Goal: Task Accomplishment & Management: Manage account settings

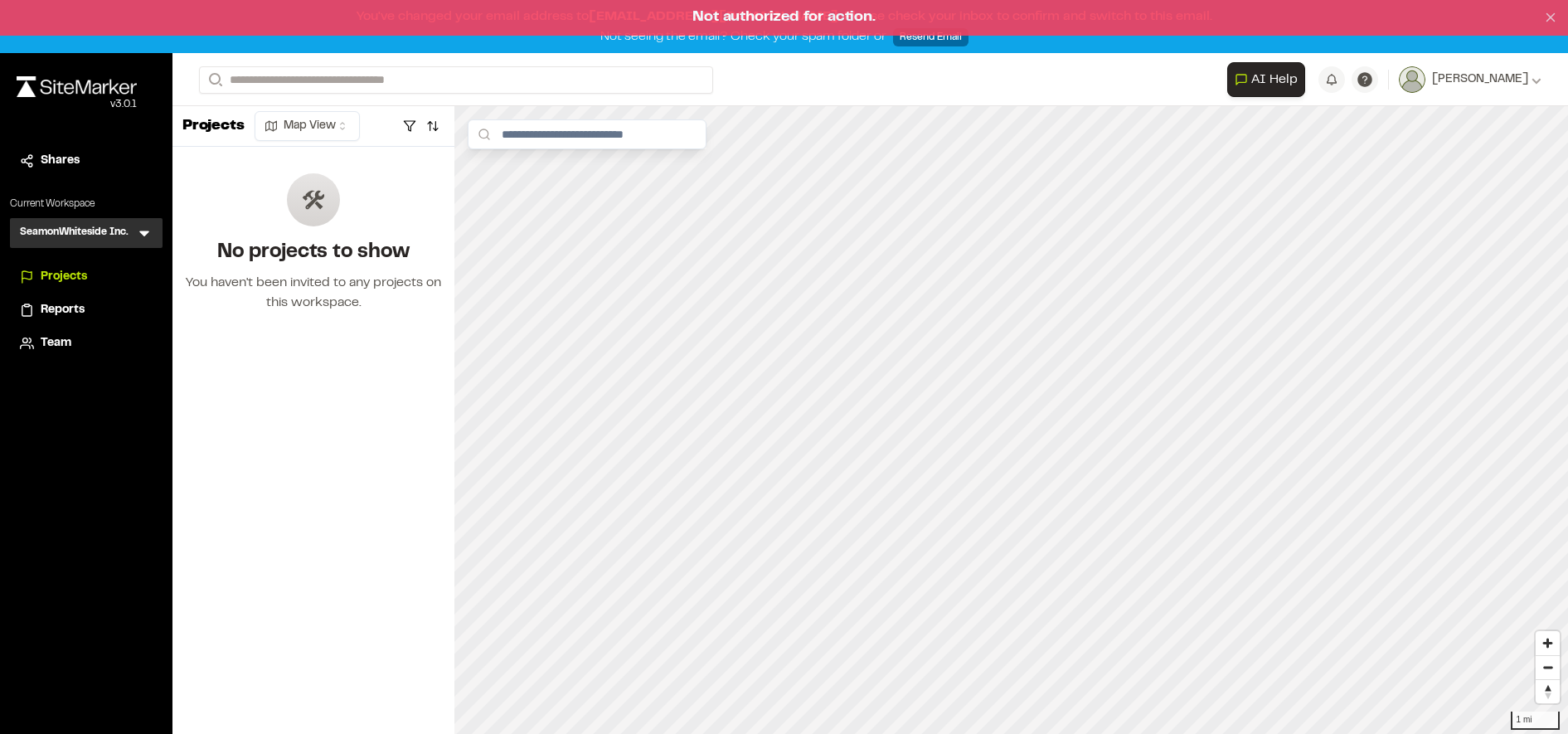
click at [1552, 20] on line at bounding box center [1551, 17] width 8 height 8
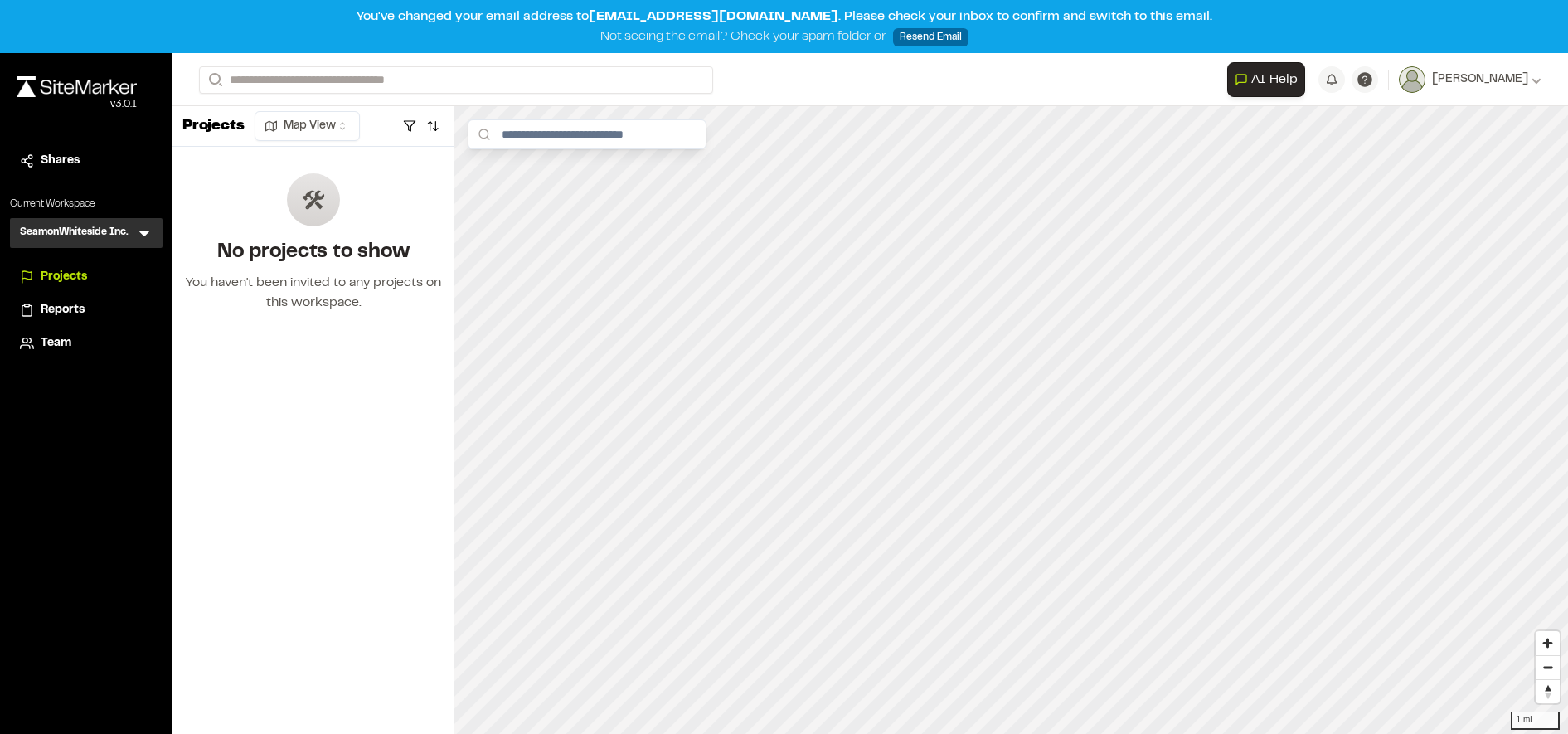
click at [148, 236] on icon at bounding box center [144, 233] width 16 height 16
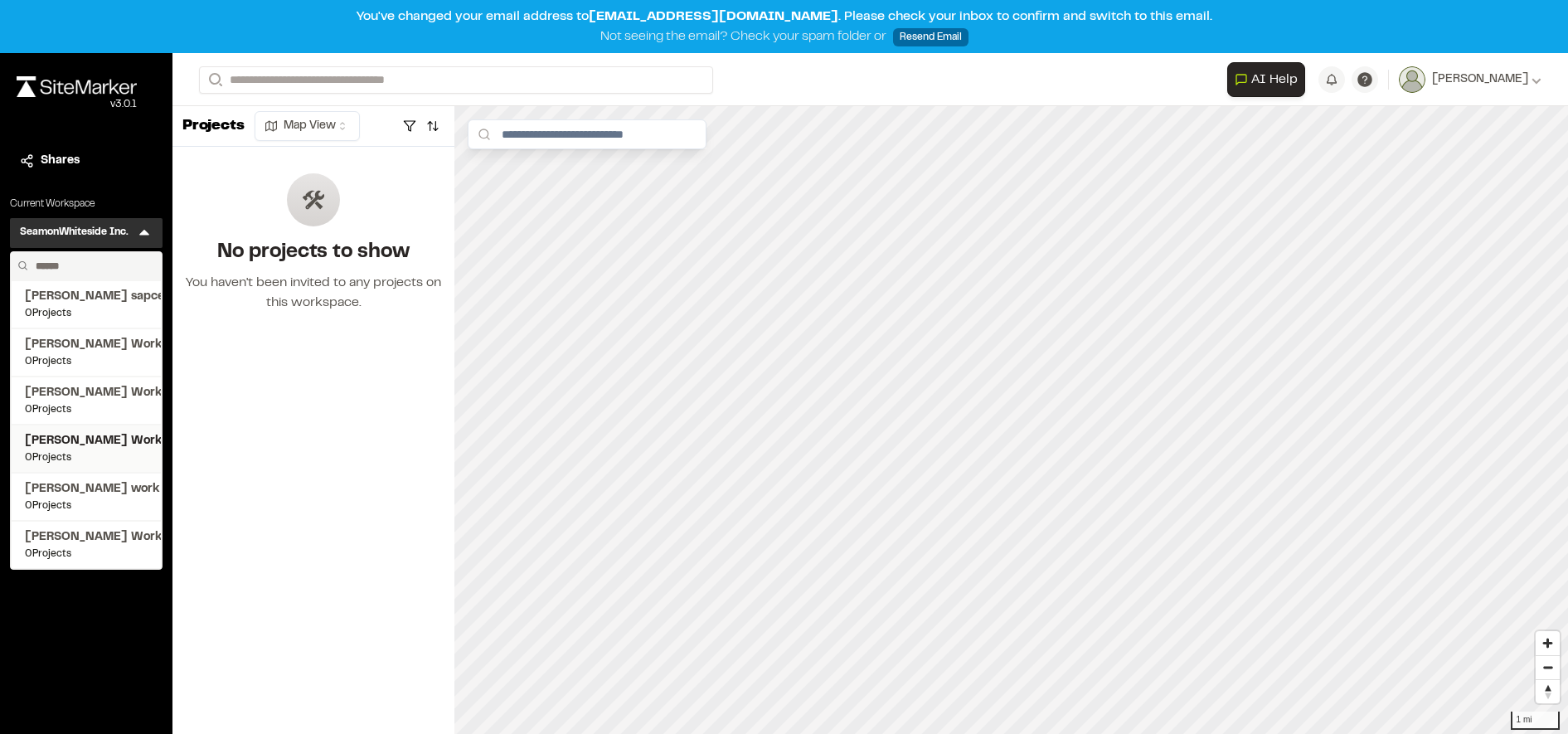
scroll to position [53, 0]
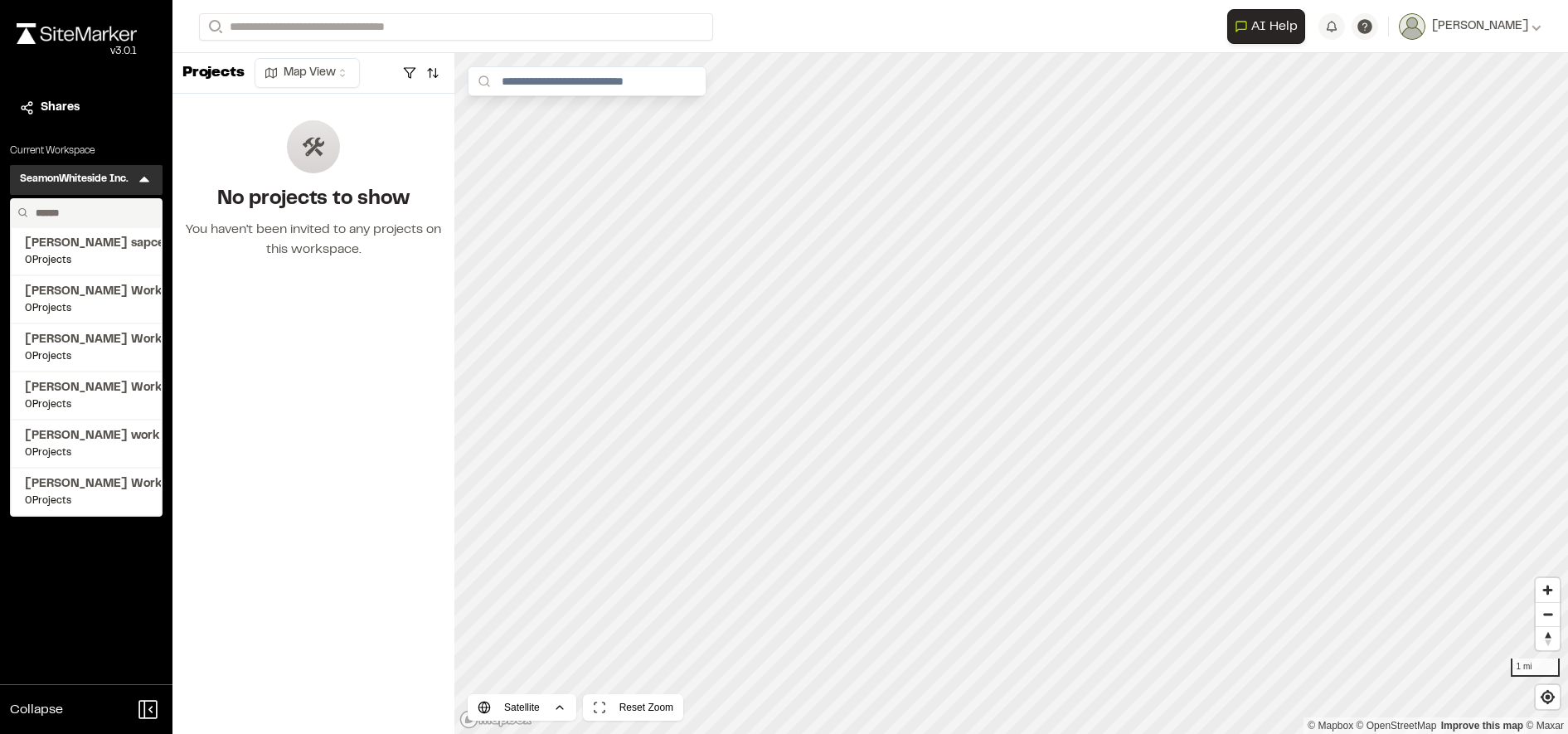
click at [105, 572] on div "Close sidebar v 3.0.1 Shares Current Workspace SeamonWhiteside Inc. SI Menu [PE…" at bounding box center [86, 367] width 172 height 734
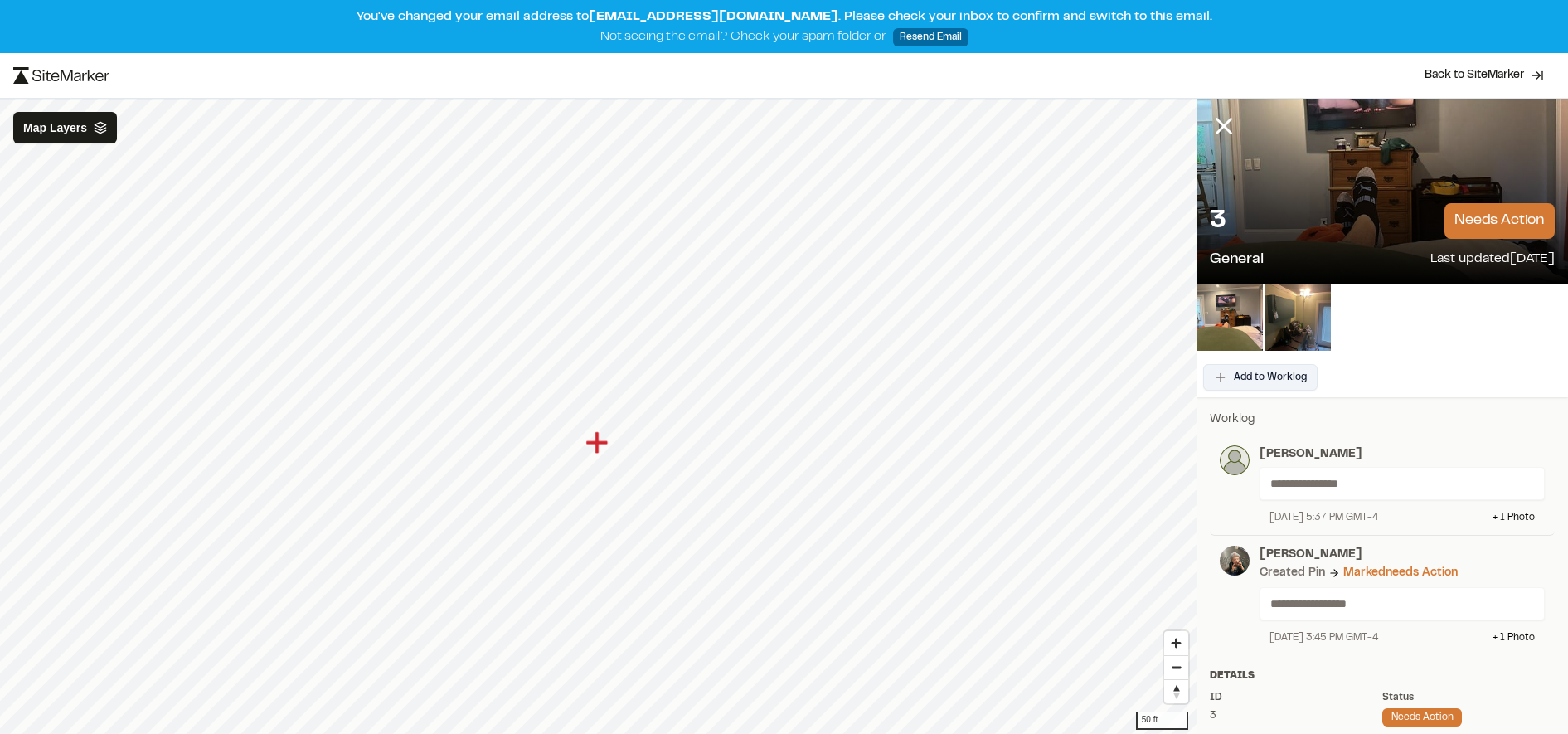
click at [1296, 382] on button "Add to Worklog" at bounding box center [1259, 377] width 115 height 27
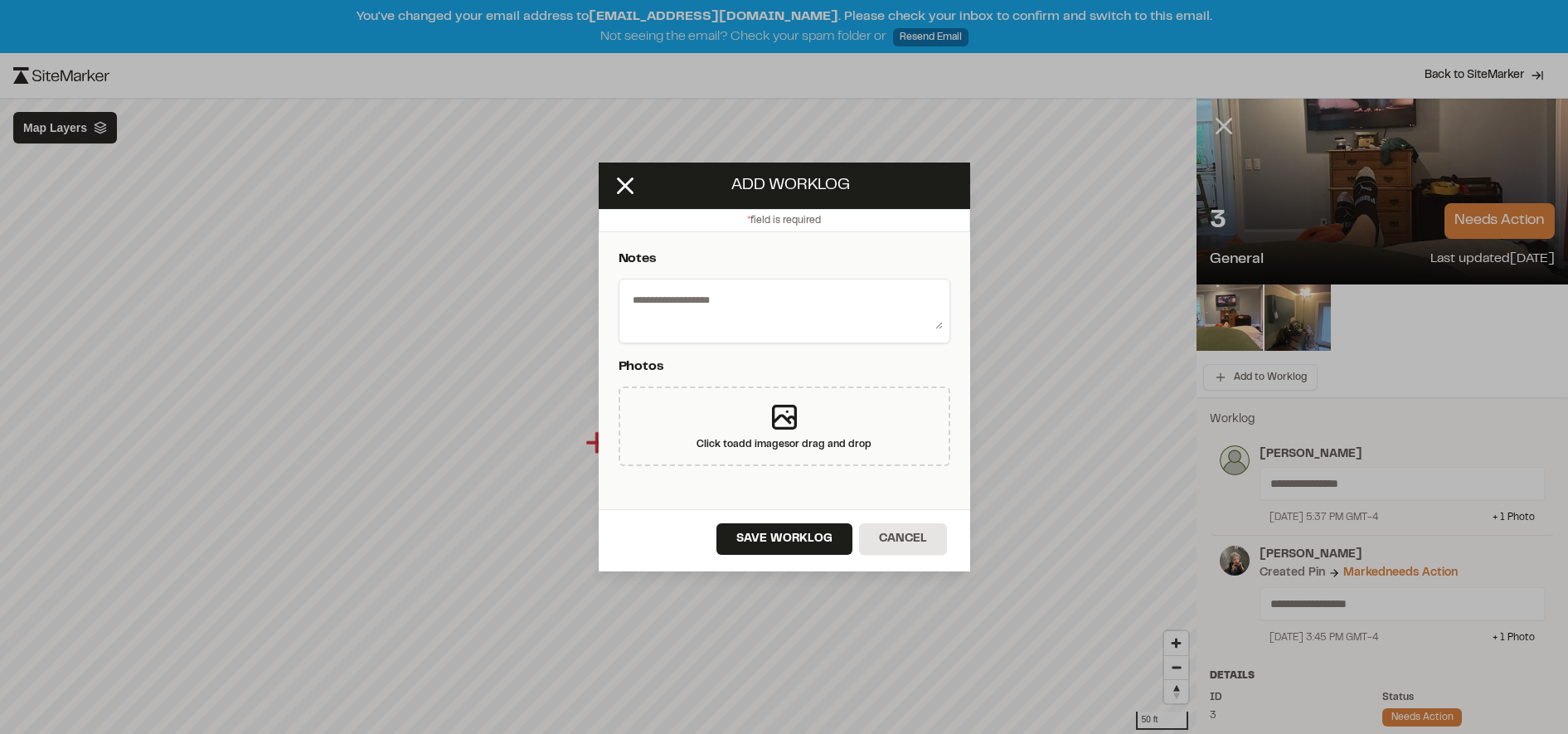
click at [747, 301] on div "Notes Photos Click to add images or drag and drop" at bounding box center [784, 370] width 372 height 277
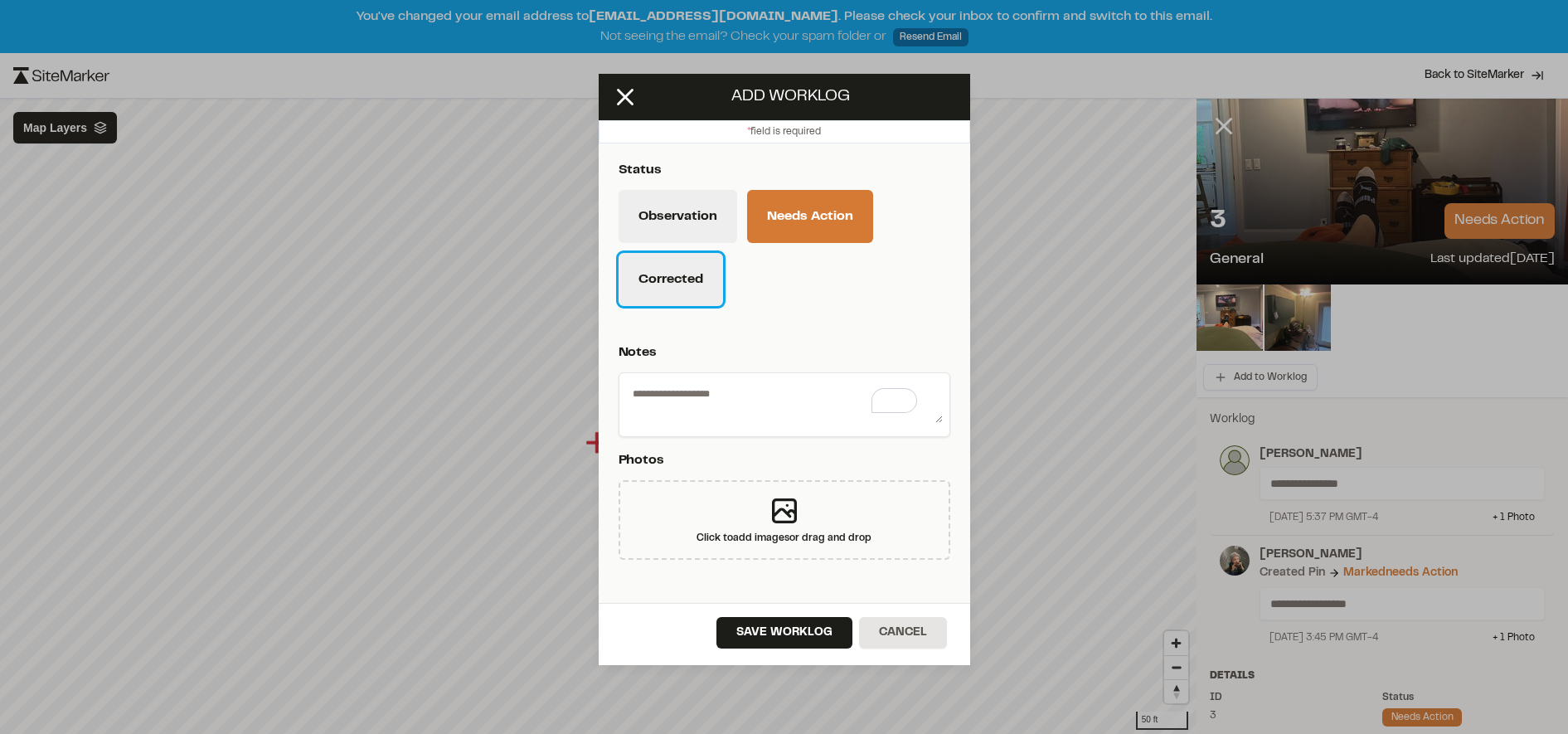
click at [683, 283] on button "Corrected" at bounding box center [670, 279] width 104 height 53
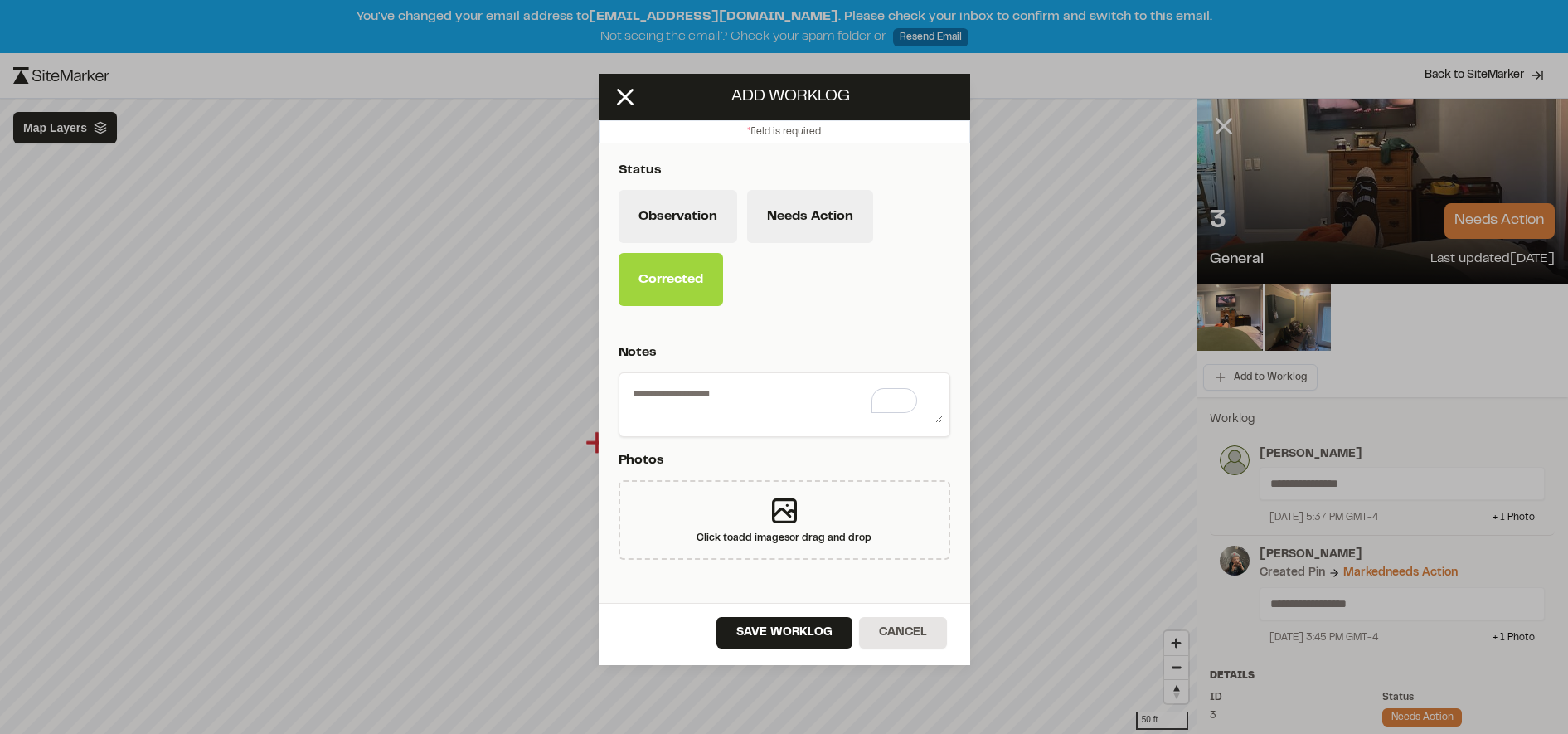
click at [722, 382] on textarea "To enrich screen reader interactions, please activate Accessibility in Grammarl…" at bounding box center [784, 401] width 316 height 43
type textarea "**********"
click at [759, 639] on button "Save Worklog" at bounding box center [784, 633] width 136 height 32
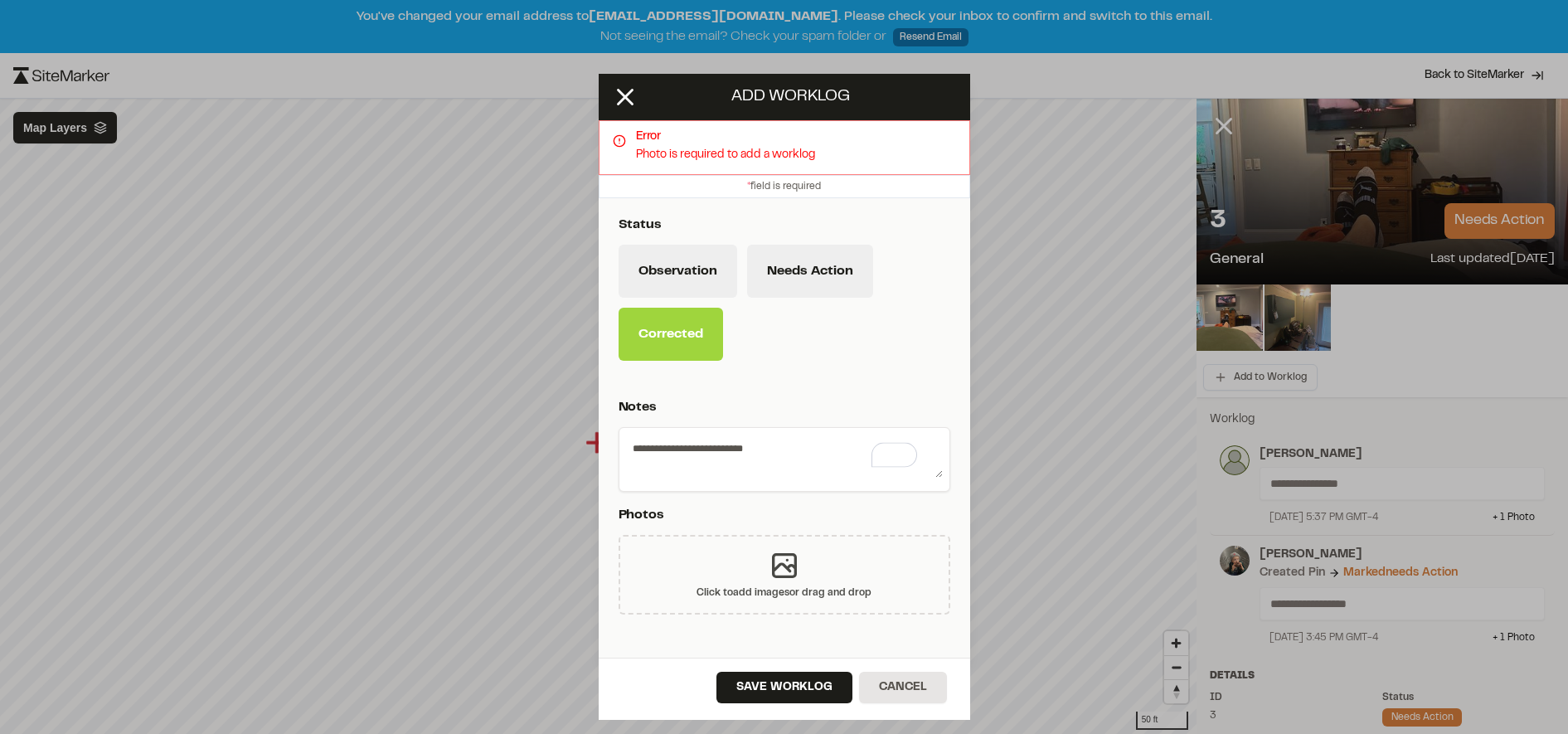
click at [793, 556] on div "Click to add images or drag and drop" at bounding box center [784, 574] width 332 height 79
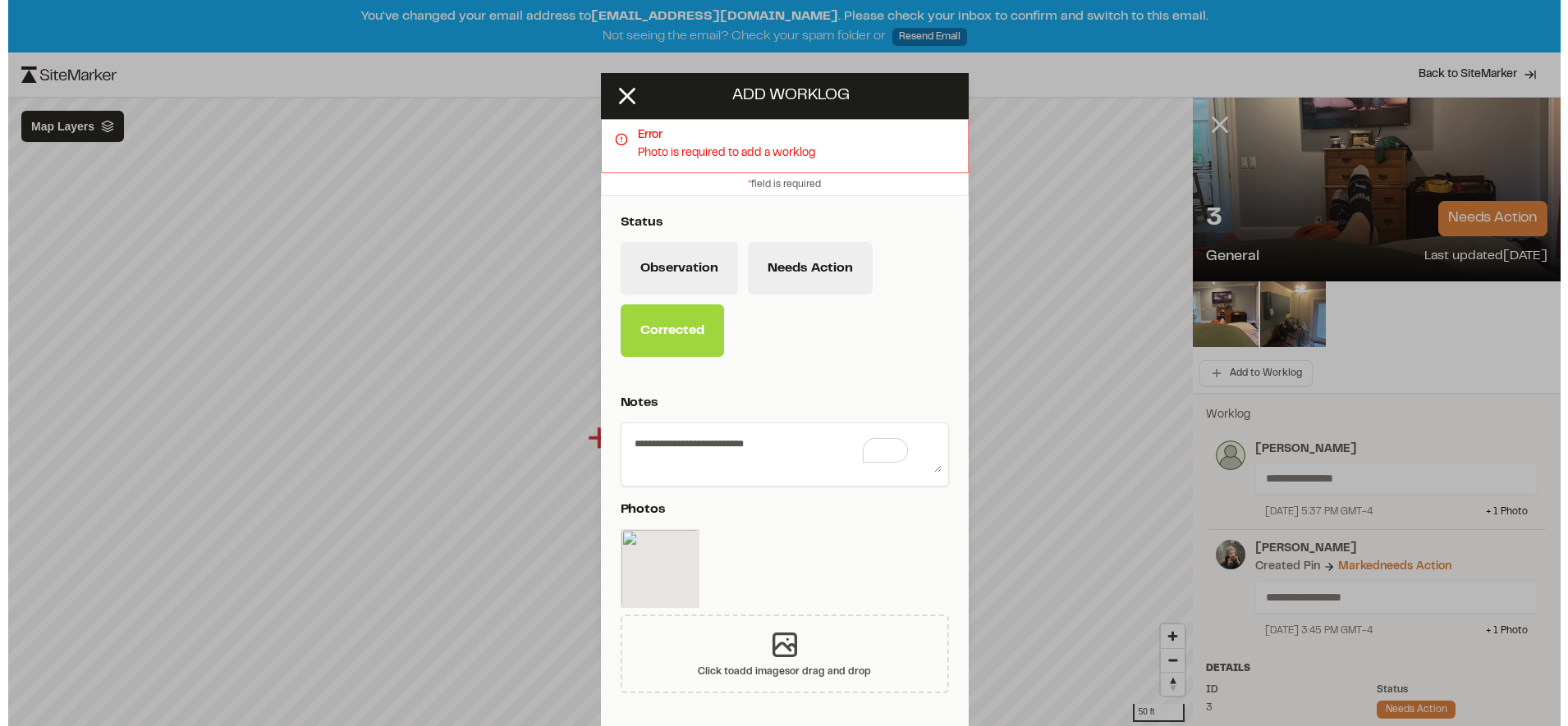
scroll to position [72, 0]
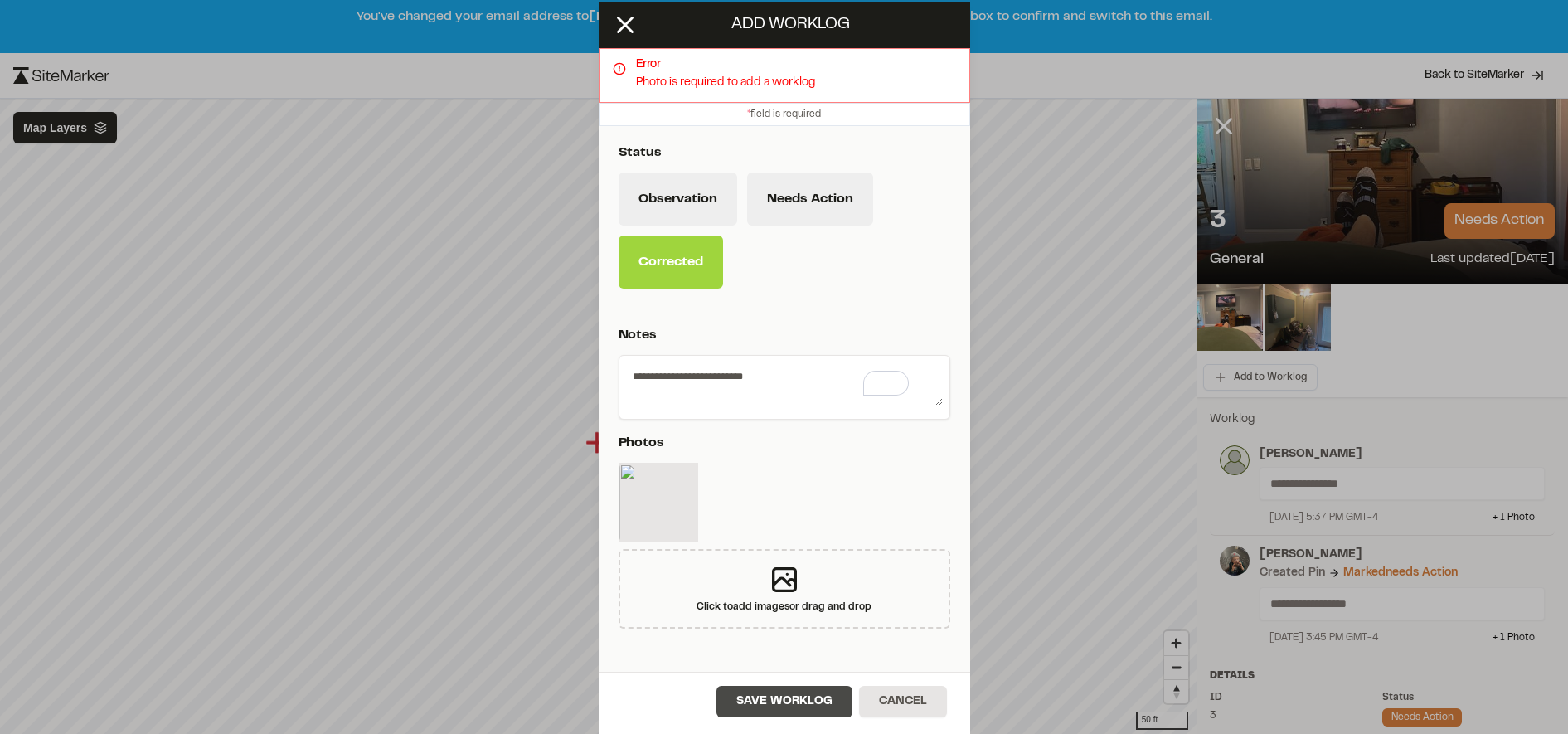
click at [767, 702] on button "Save Worklog" at bounding box center [784, 701] width 136 height 32
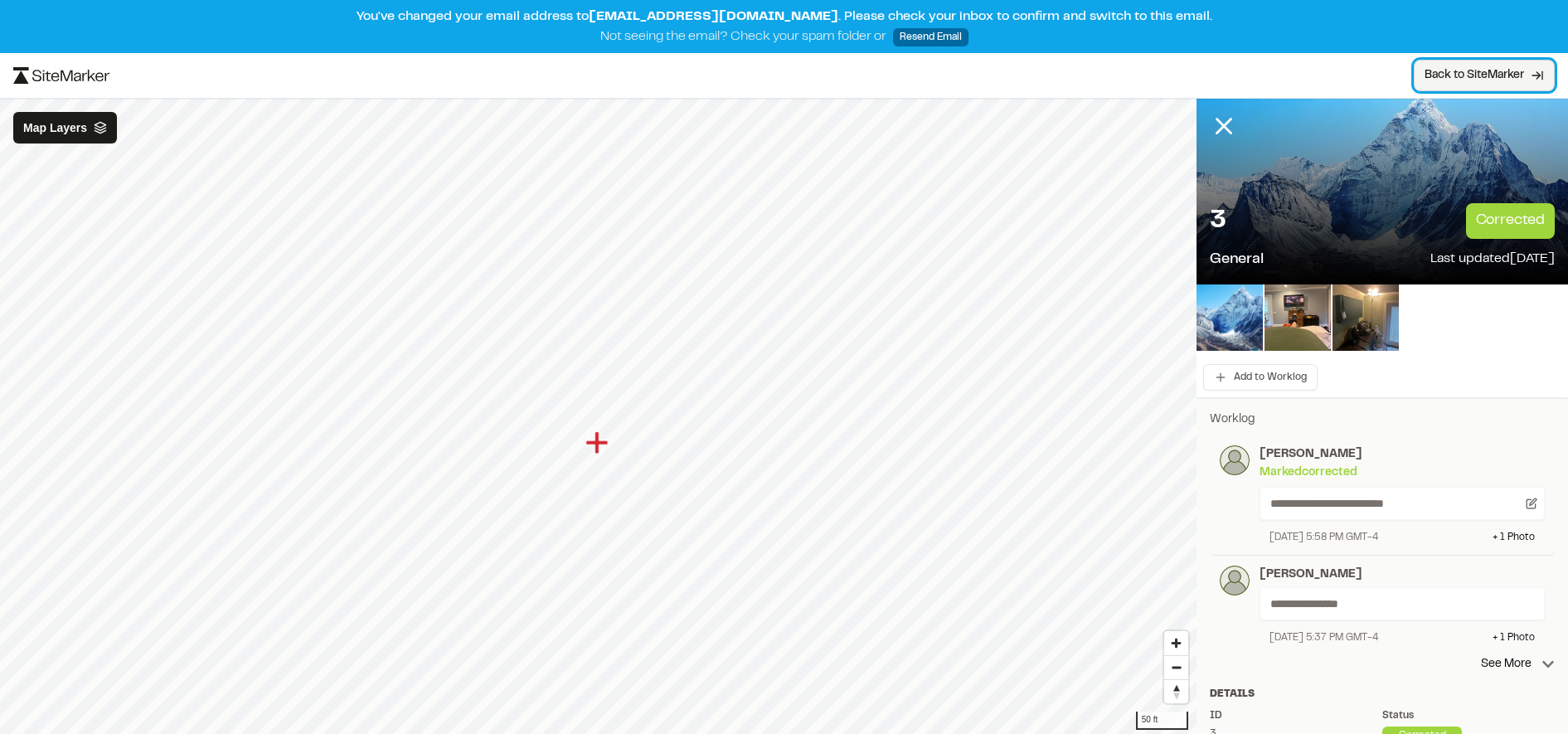
click at [1488, 73] on span "Back to SiteMarker" at bounding box center [1473, 75] width 99 height 16
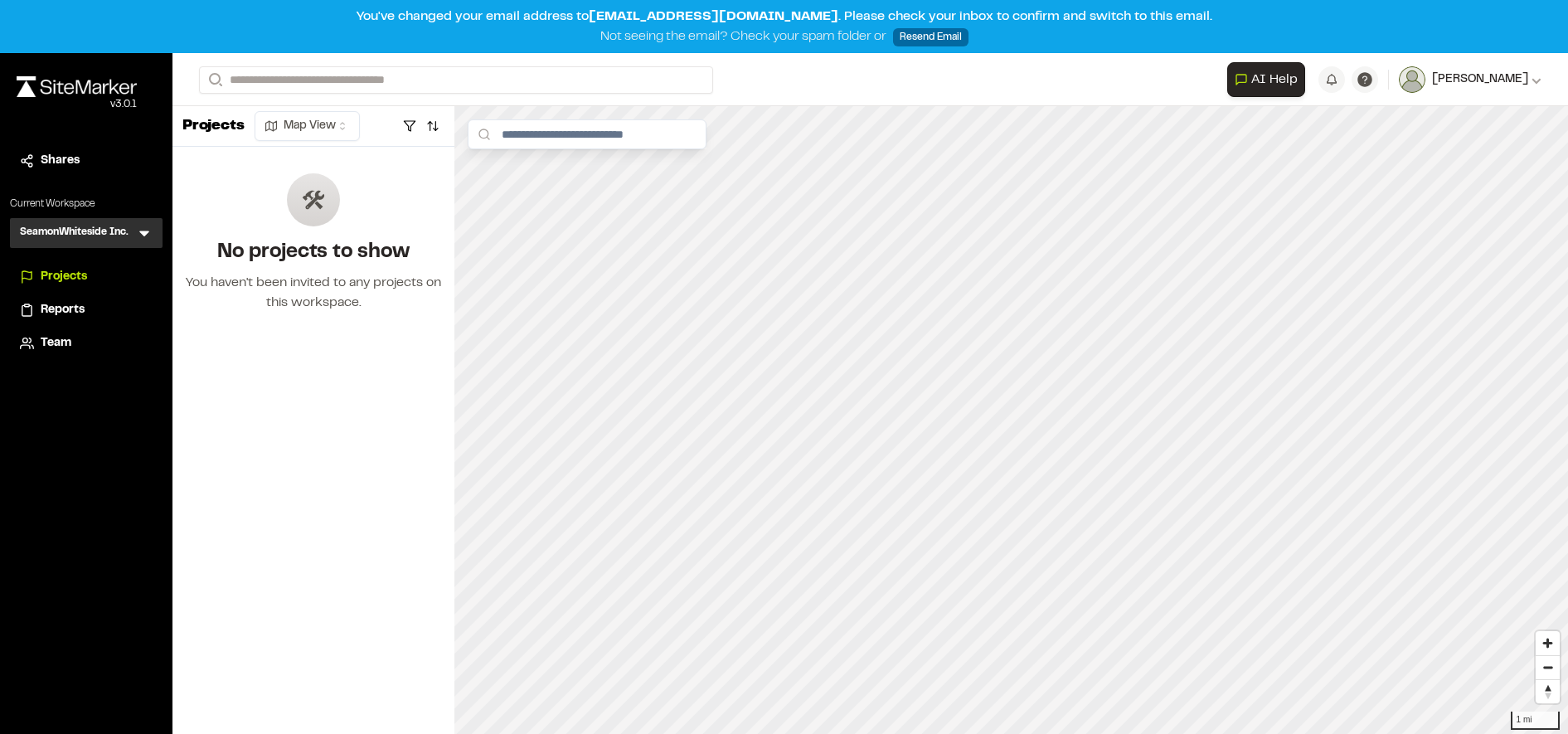
click at [1527, 80] on div "[PERSON_NAME]" at bounding box center [1483, 79] width 116 height 18
click at [1422, 200] on link "Sign Out" at bounding box center [1468, 191] width 144 height 25
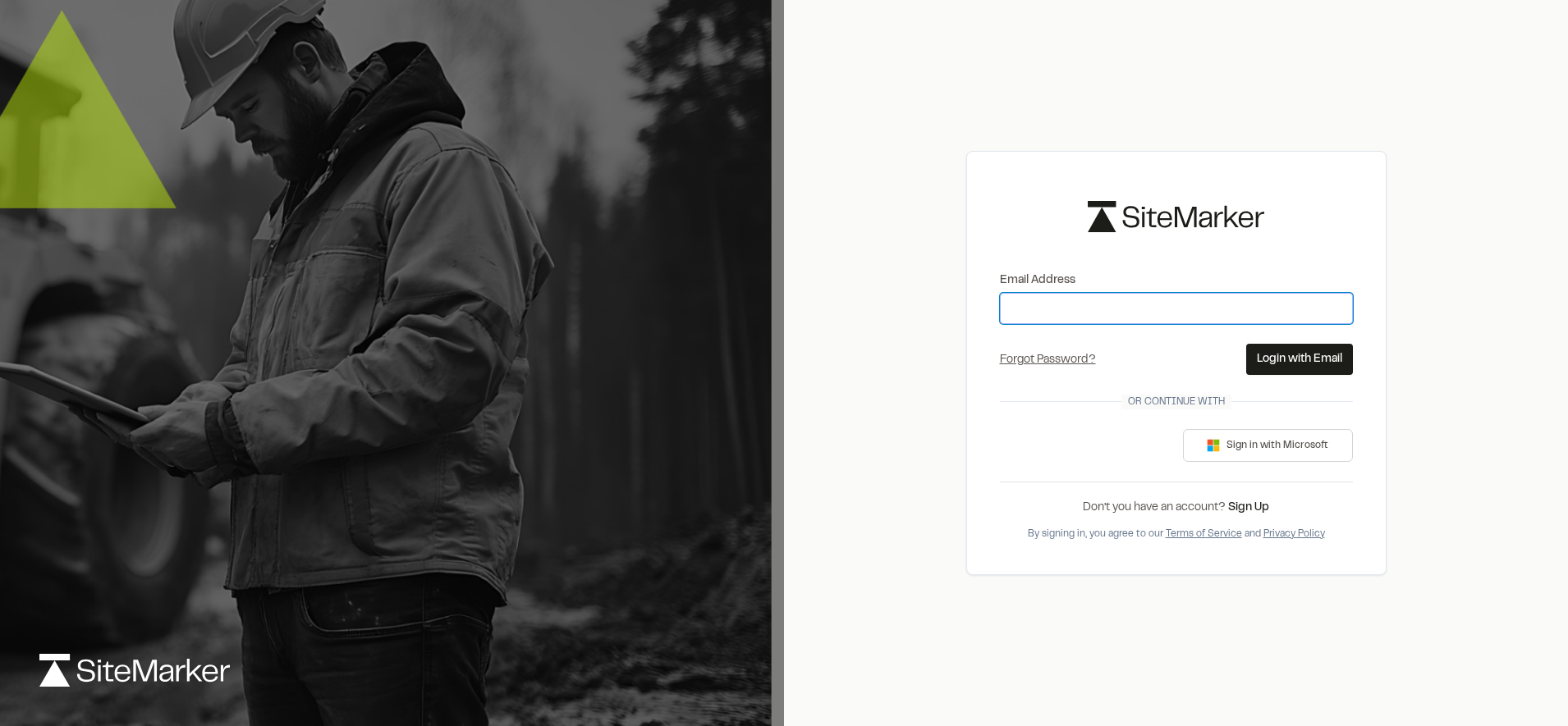
click at [1089, 300] on input "Email Address" at bounding box center [1176, 308] width 353 height 32
click at [1093, 300] on input "**********" at bounding box center [1176, 308] width 353 height 32
type input "**********"
click at [1295, 360] on button "Login with Email" at bounding box center [1299, 359] width 107 height 32
